Goal: Information Seeking & Learning: Check status

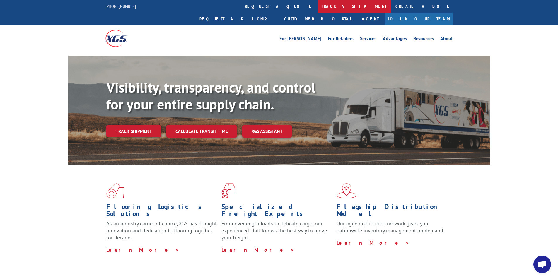
click at [317, 8] on link "track a shipment" at bounding box center [353, 6] width 73 height 13
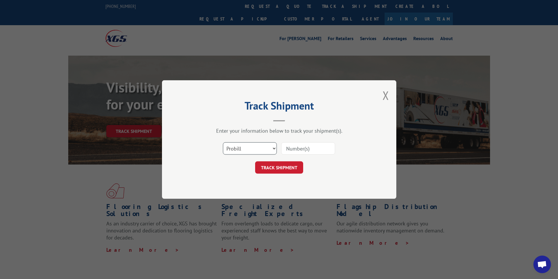
click at [244, 147] on select "Select category... Probill BOL PO" at bounding box center [250, 148] width 54 height 12
select select "bol"
click at [223, 142] on select "Select category... Probill BOL PO" at bounding box center [250, 148] width 54 height 12
click at [297, 148] on input at bounding box center [308, 148] width 54 height 12
type input "646532"
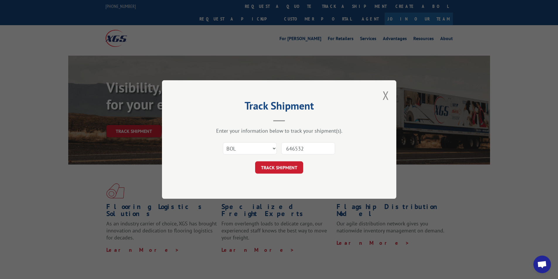
click button "TRACK SHIPMENT" at bounding box center [279, 167] width 48 height 12
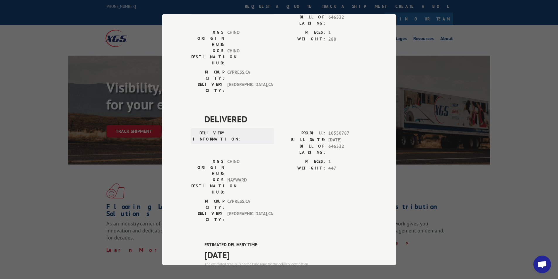
scroll to position [88, 0]
